Goal: Transaction & Acquisition: Obtain resource

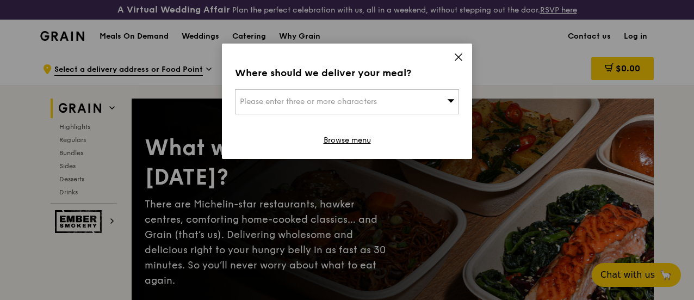
click at [344, 102] on span "Please enter three or more characters" at bounding box center [308, 101] width 137 height 9
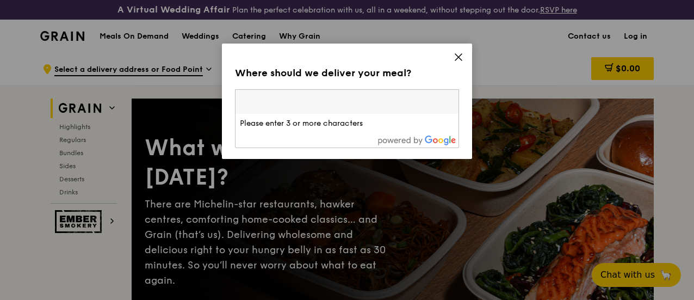
click at [457, 58] on icon at bounding box center [458, 57] width 7 height 7
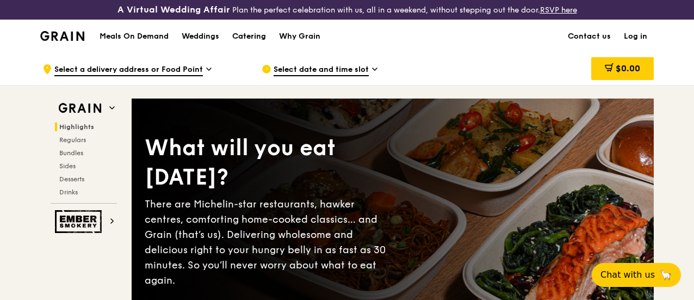
click at [255, 45] on div "Catering" at bounding box center [249, 36] width 34 height 33
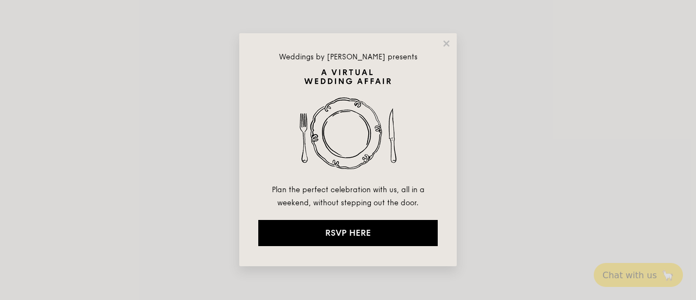
select select
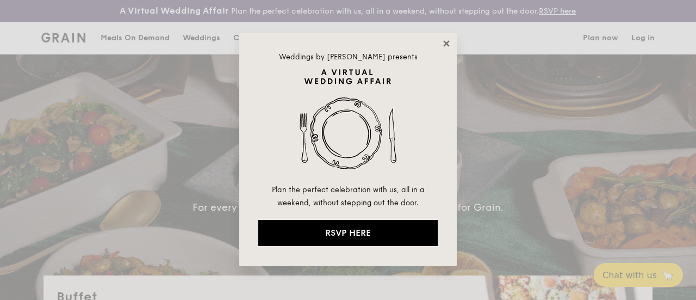
click at [444, 43] on icon at bounding box center [447, 44] width 10 height 10
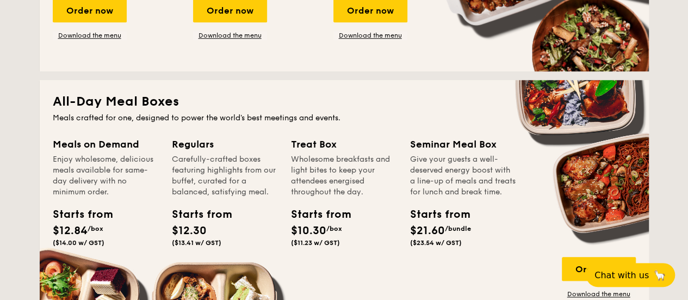
scroll to position [272, 0]
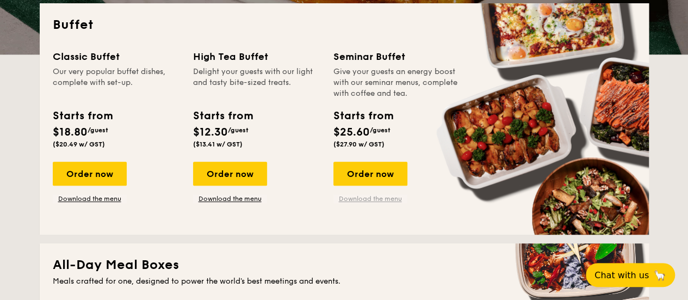
click at [361, 203] on link "Download the menu" at bounding box center [370, 198] width 74 height 9
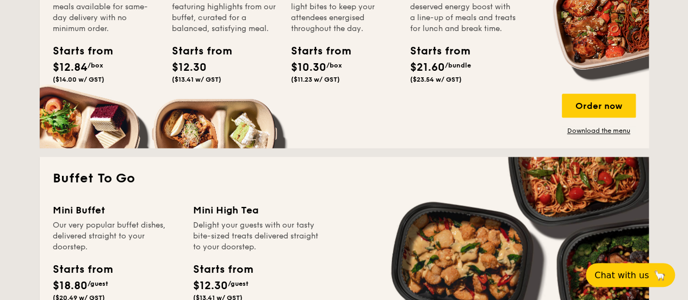
scroll to position [490, 0]
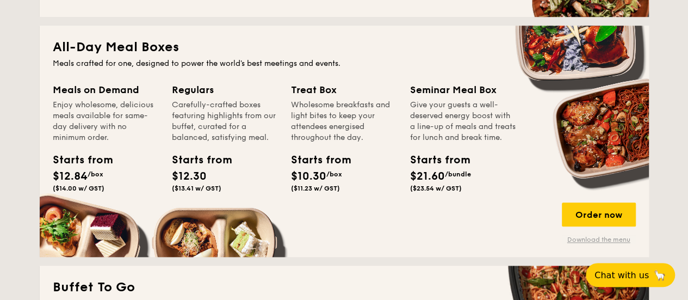
click at [591, 244] on link "Download the menu" at bounding box center [599, 239] width 74 height 9
